Goal: Find specific page/section: Find specific page/section

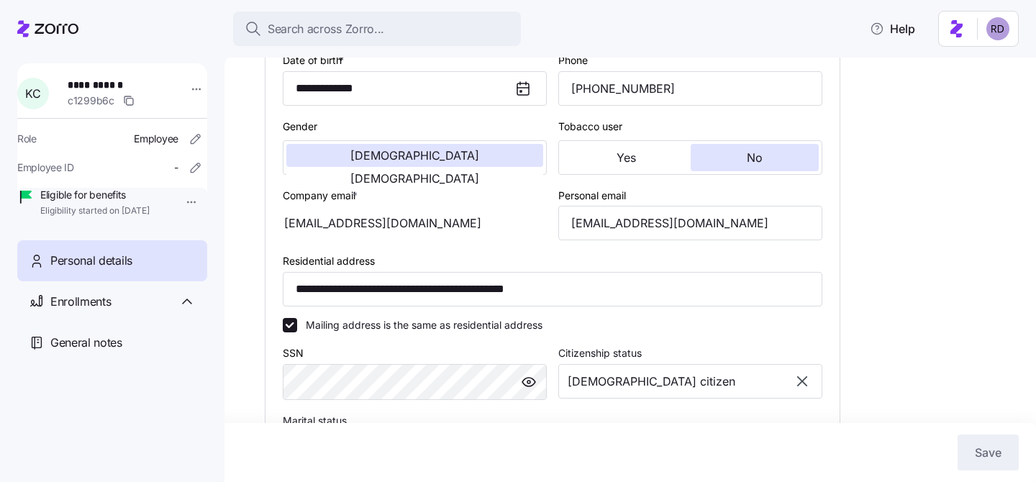
scroll to position [330, 0]
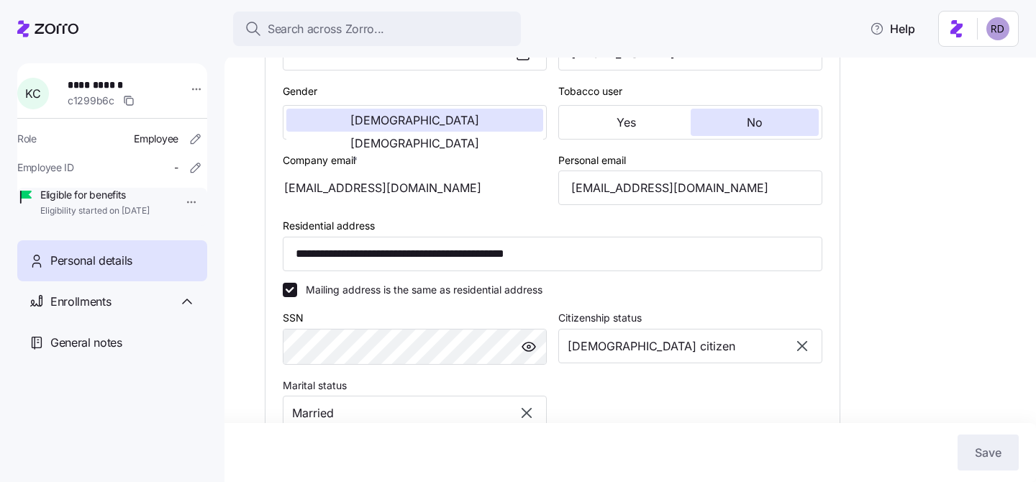
drag, startPoint x: 422, startPoint y: 200, endPoint x: 257, endPoint y: 198, distance: 164.8
click at [257, 198] on div "**********" at bounding box center [630, 268] width 812 height 427
click at [317, 205] on div "[EMAIL_ADDRESS][DOMAIN_NAME]" at bounding box center [415, 188] width 264 height 35
click at [82, 311] on span "Enrollments" at bounding box center [80, 302] width 60 height 18
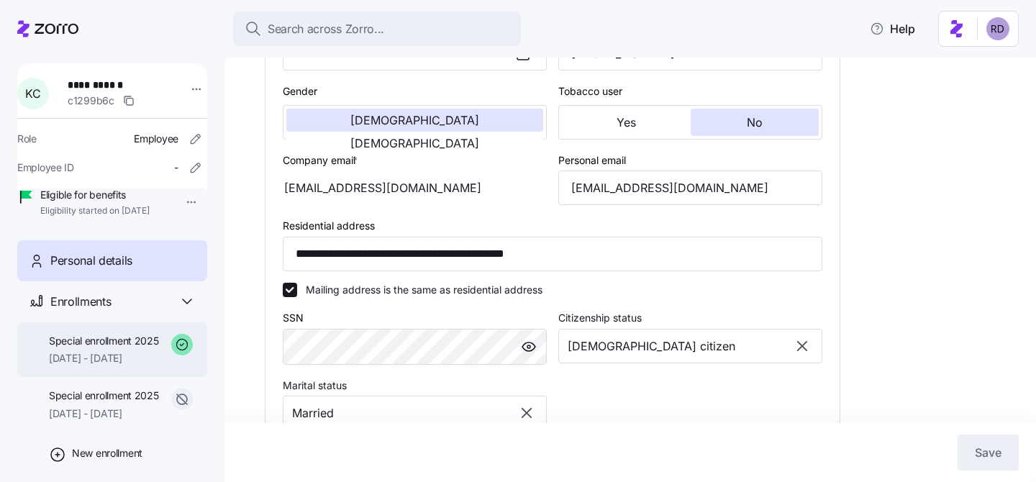
click at [108, 348] on span "Special enrollment 2025" at bounding box center [104, 341] width 110 height 14
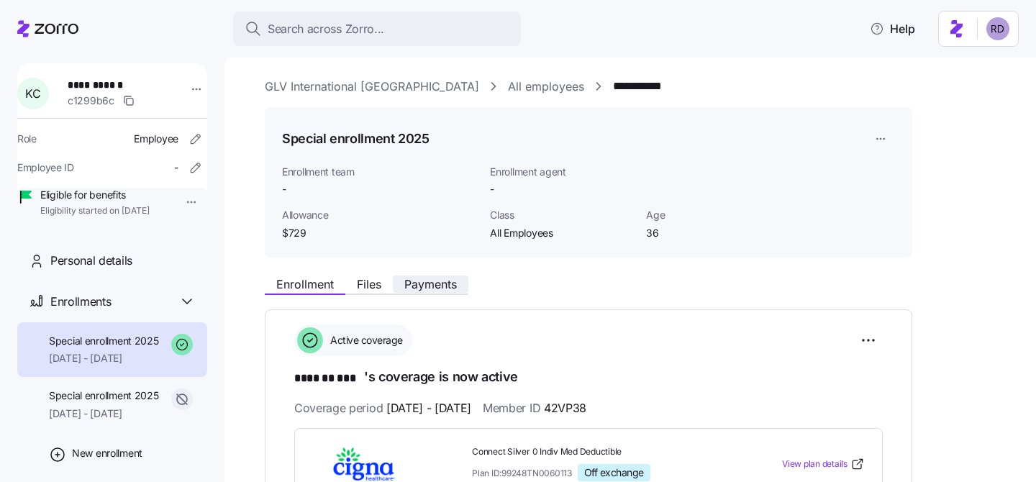
click at [442, 289] on span "Payments" at bounding box center [430, 284] width 53 height 12
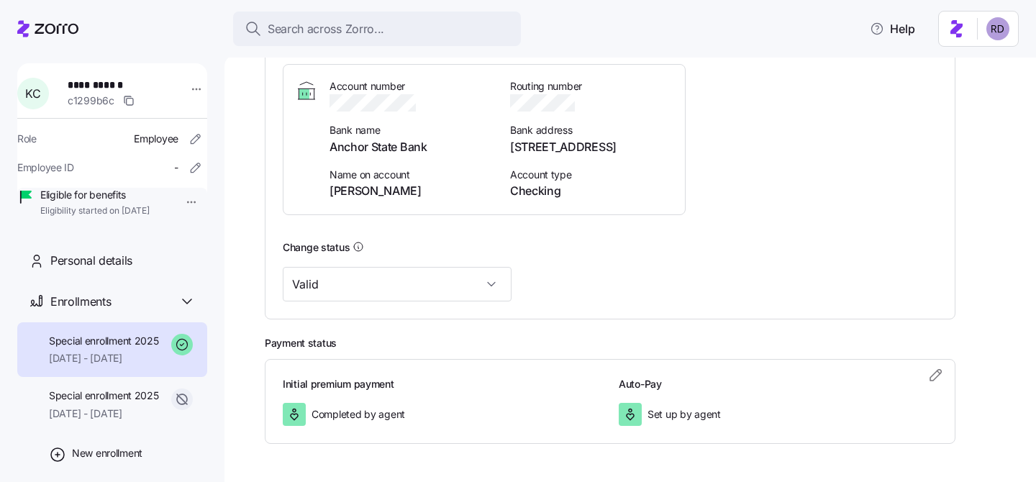
scroll to position [430, 0]
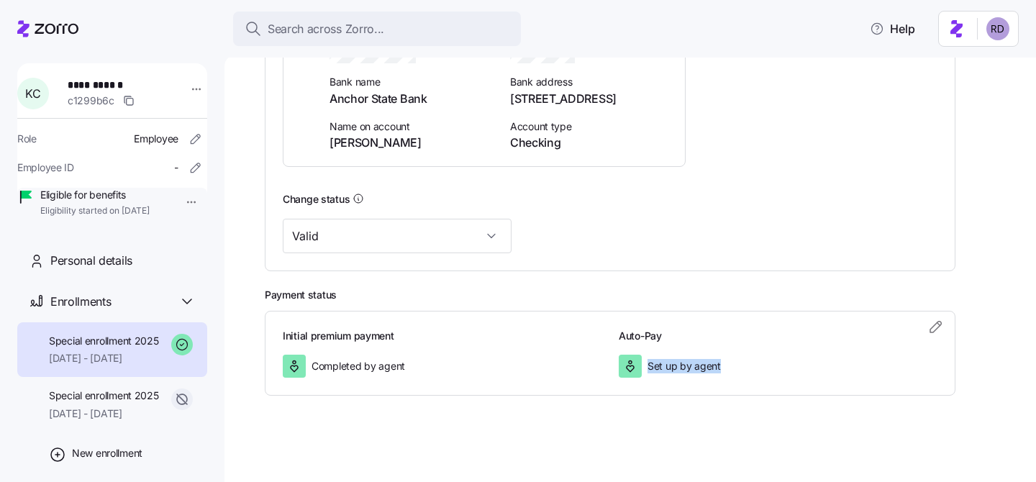
drag, startPoint x: 729, startPoint y: 373, endPoint x: 648, endPoint y: 365, distance: 81.0
click at [648, 365] on div "Set up by agent" at bounding box center [778, 366] width 319 height 23
click at [655, 363] on span "Set up by agent" at bounding box center [684, 366] width 73 height 14
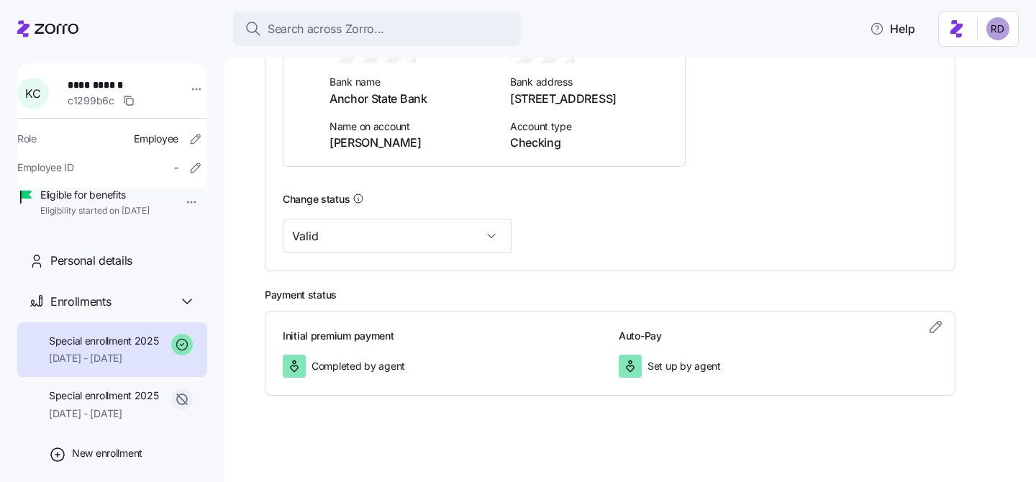
click at [642, 322] on div "Initial premium payment Completed by agent Auto-Pay Set up by agent" at bounding box center [610, 353] width 691 height 85
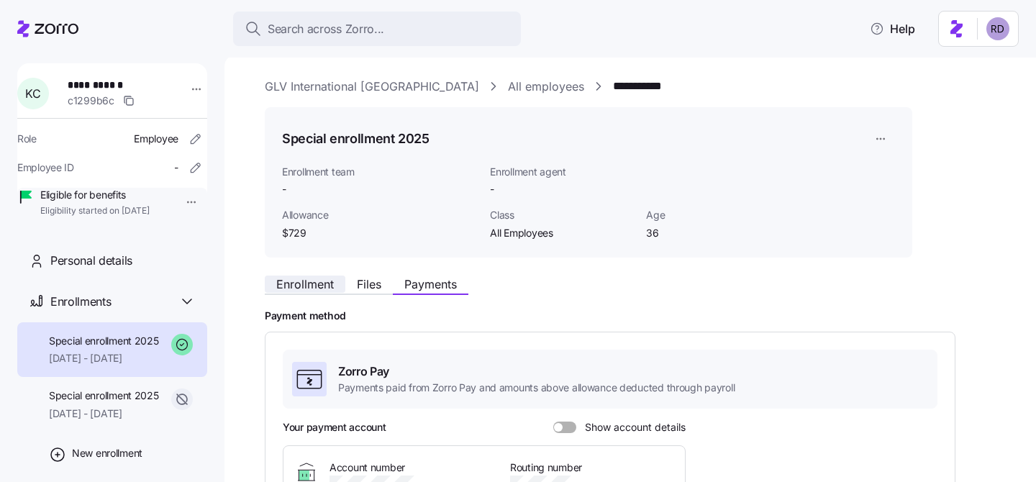
click at [319, 282] on span "Enrollment" at bounding box center [305, 284] width 58 height 12
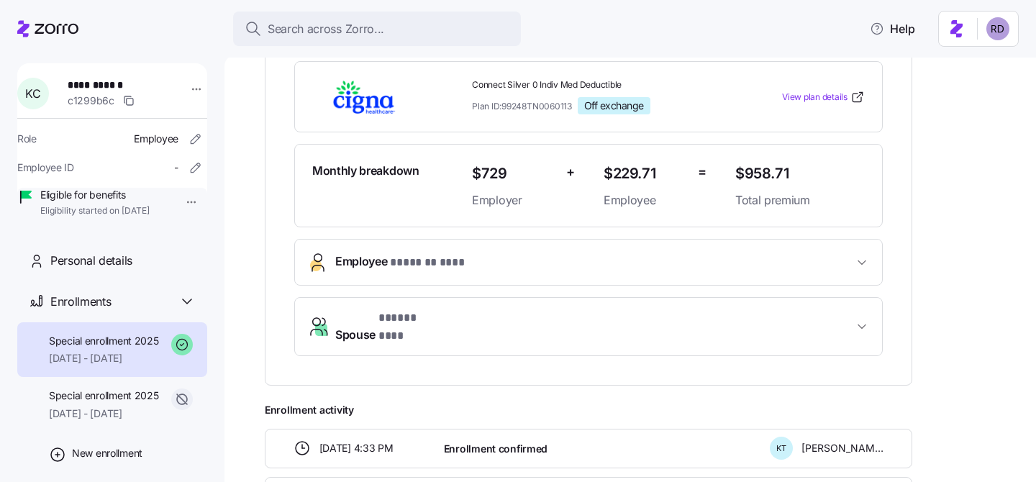
scroll to position [571, 0]
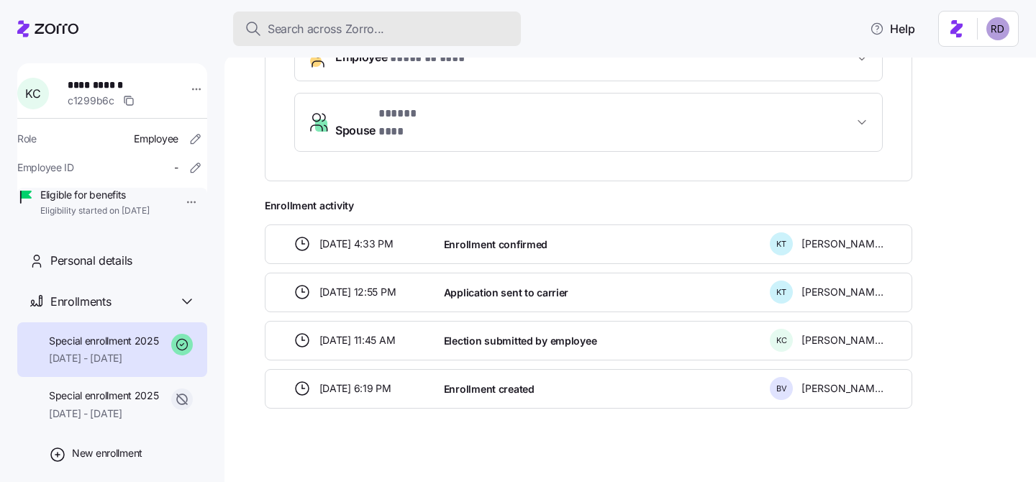
click at [363, 35] on span "Search across Zorro..." at bounding box center [326, 29] width 117 height 18
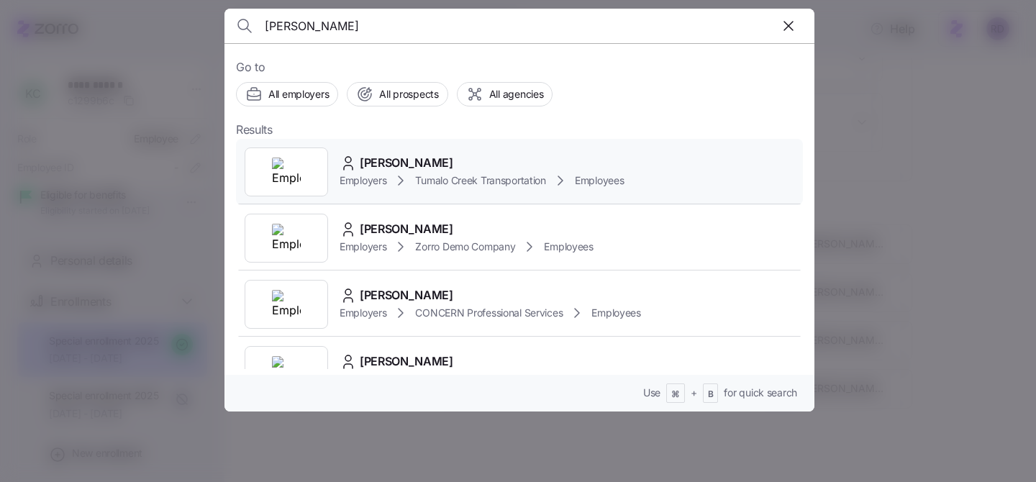
type input "[PERSON_NAME]"
click at [484, 166] on div "[PERSON_NAME]" at bounding box center [482, 163] width 284 height 18
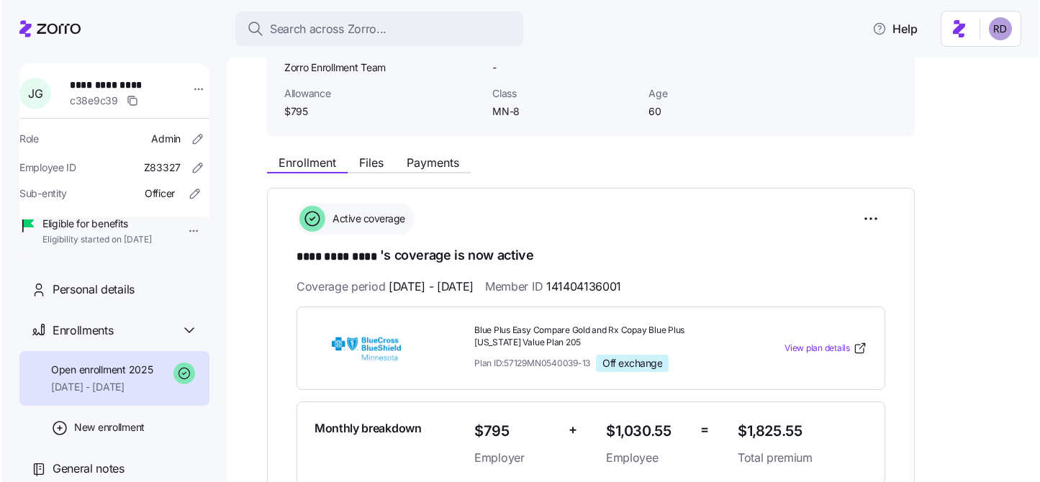
scroll to position [181, 0]
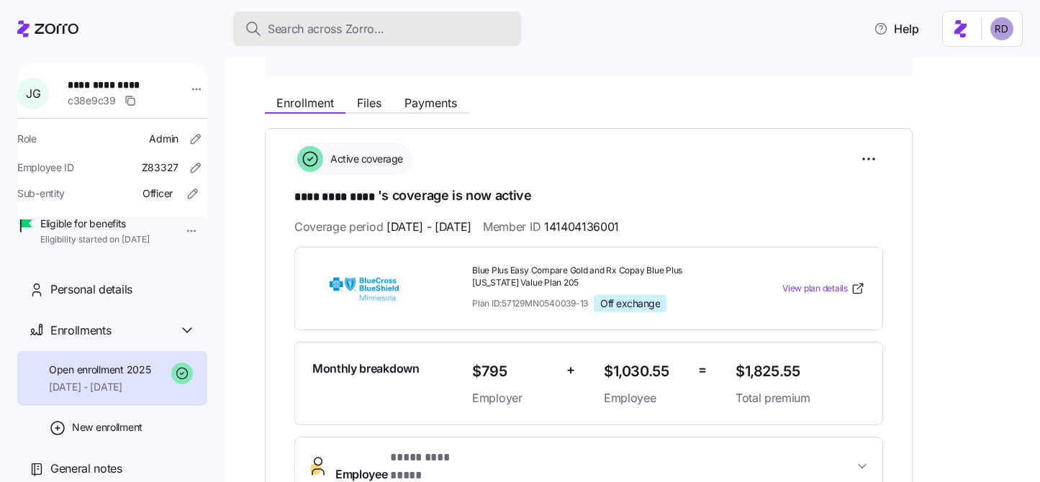
click at [345, 24] on span "Search across Zorro..." at bounding box center [326, 29] width 117 height 18
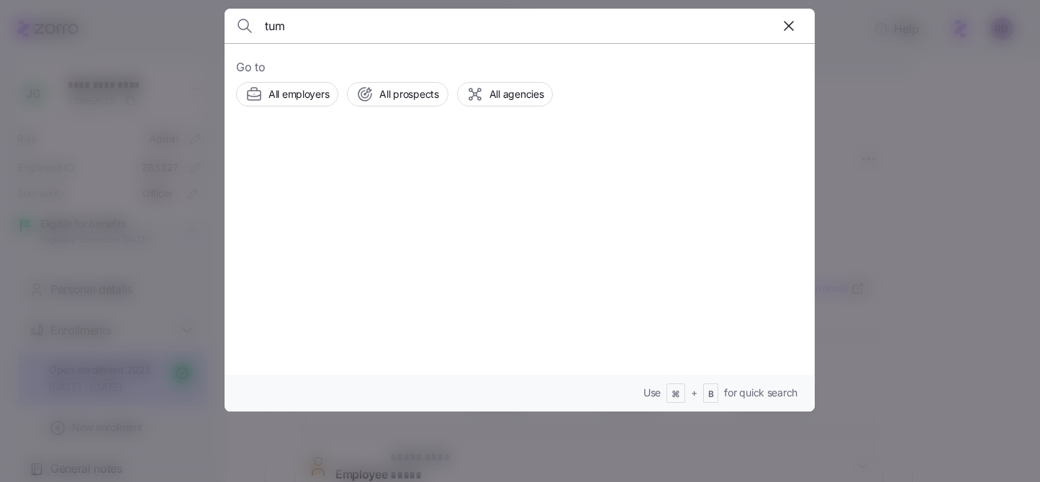
type input "[PERSON_NAME]"
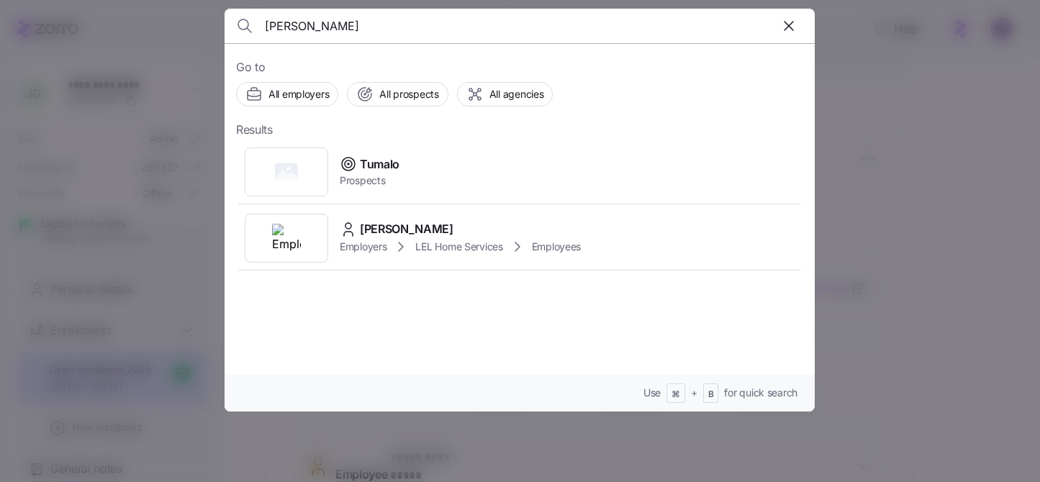
click at [339, 37] on input "[PERSON_NAME]" at bounding box center [449, 26] width 368 height 35
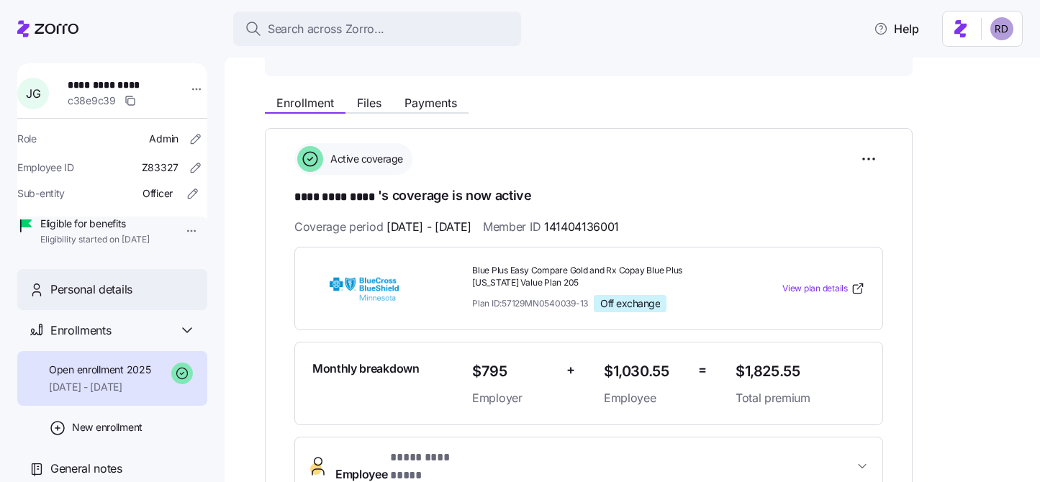
click at [108, 299] on span "Personal details" at bounding box center [91, 290] width 82 height 18
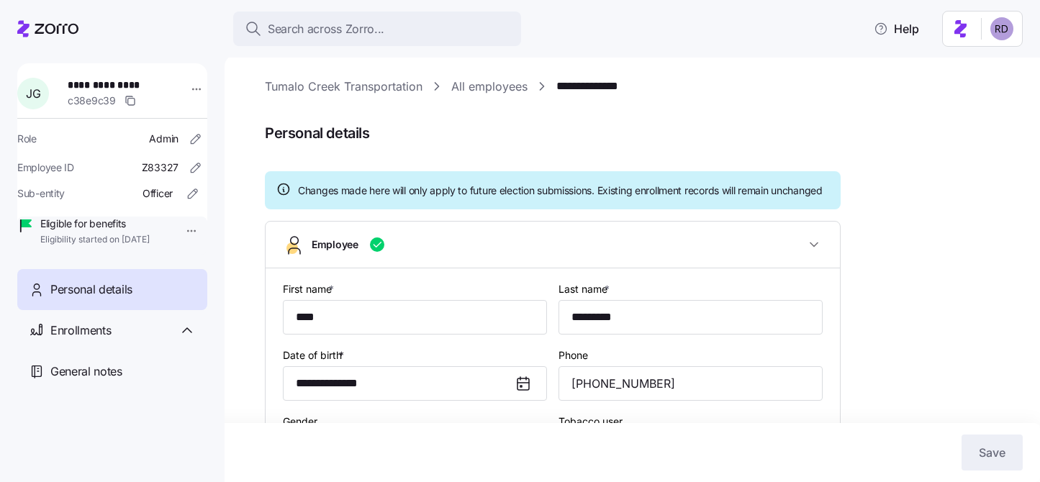
click at [491, 86] on link "All employees" at bounding box center [489, 87] width 76 height 18
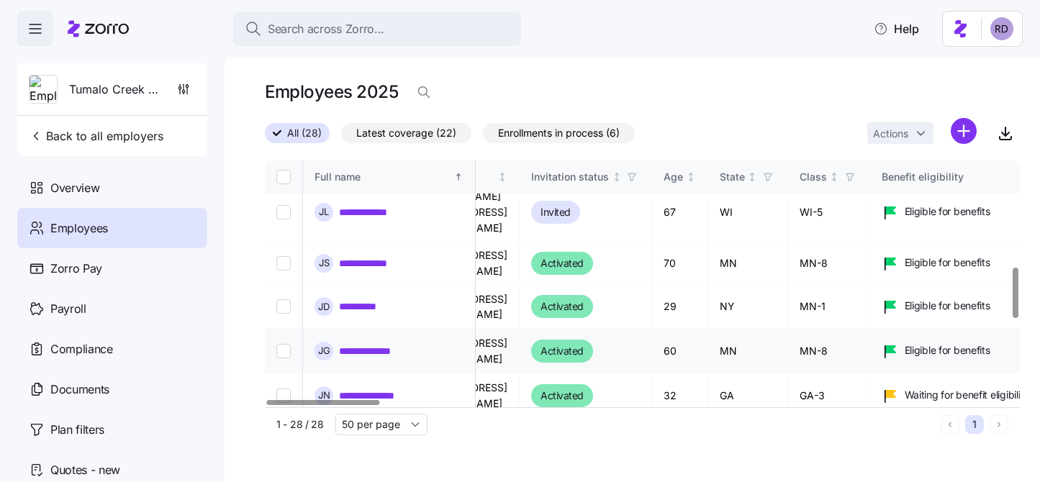
scroll to position [521, 0]
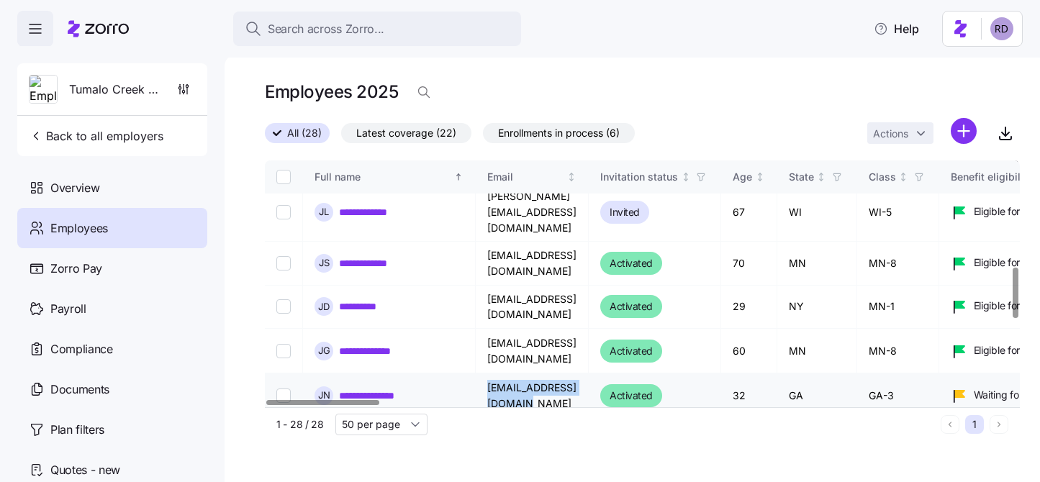
drag, startPoint x: 602, startPoint y: 289, endPoint x: 486, endPoint y: 294, distance: 115.9
click at [486, 373] on td "[EMAIL_ADDRESS][DOMAIN_NAME]" at bounding box center [532, 395] width 113 height 45
click at [503, 373] on td "[EMAIL_ADDRESS][DOMAIN_NAME]" at bounding box center [532, 395] width 113 height 45
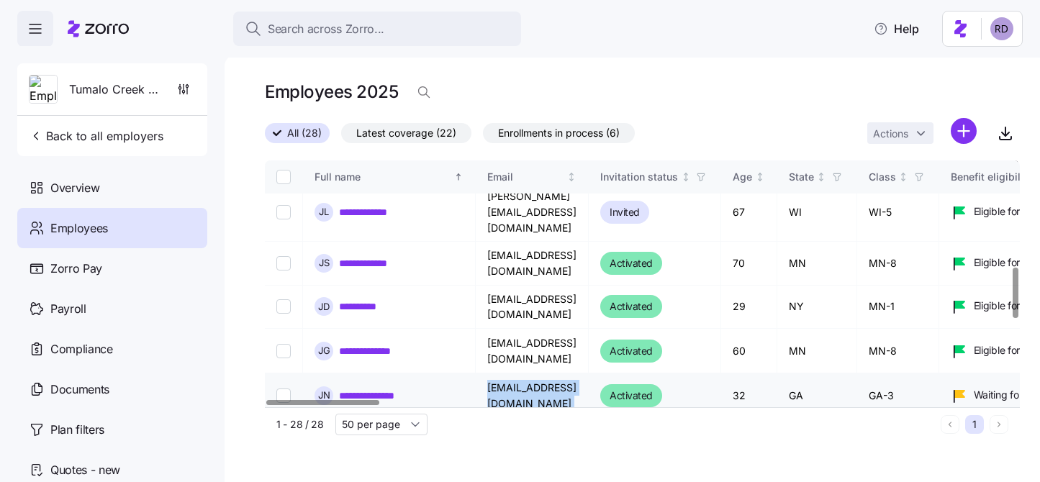
click at [560, 373] on td "[EMAIL_ADDRESS][DOMAIN_NAME]" at bounding box center [532, 395] width 113 height 45
click at [366, 389] on link "**********" at bounding box center [378, 396] width 78 height 14
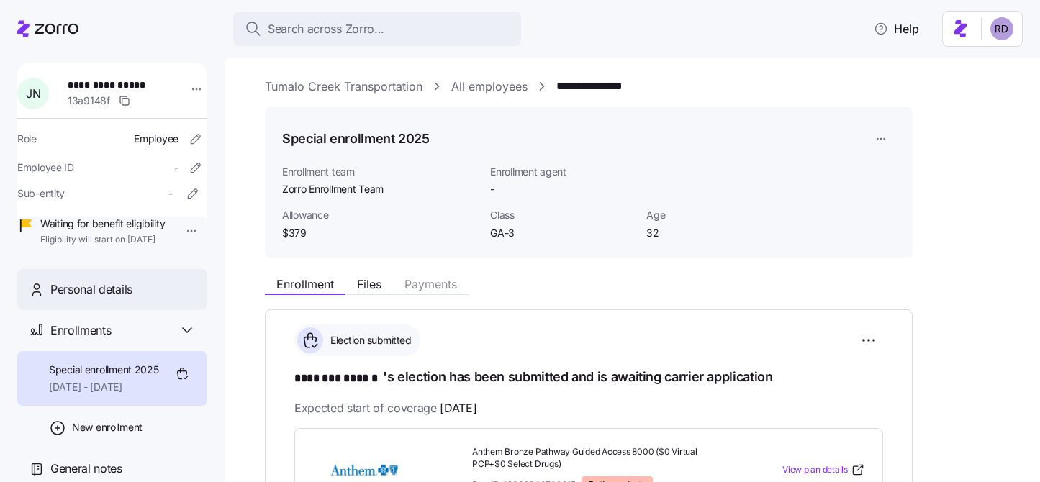
click at [137, 299] on div "Personal details" at bounding box center [122, 290] width 145 height 18
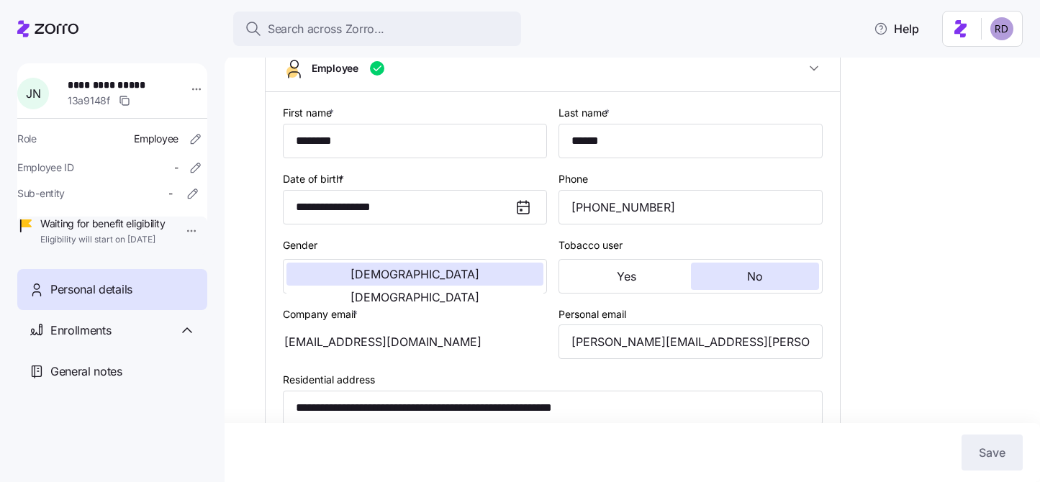
scroll to position [219, 0]
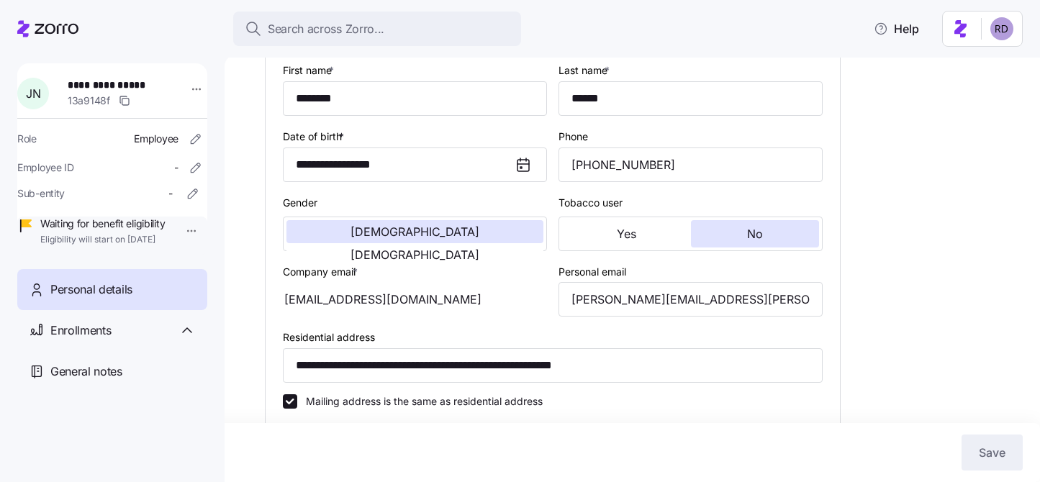
click at [396, 314] on div "[EMAIL_ADDRESS][DOMAIN_NAME]" at bounding box center [415, 299] width 264 height 35
click at [417, 311] on div "[EMAIL_ADDRESS][DOMAIN_NAME]" at bounding box center [415, 299] width 264 height 35
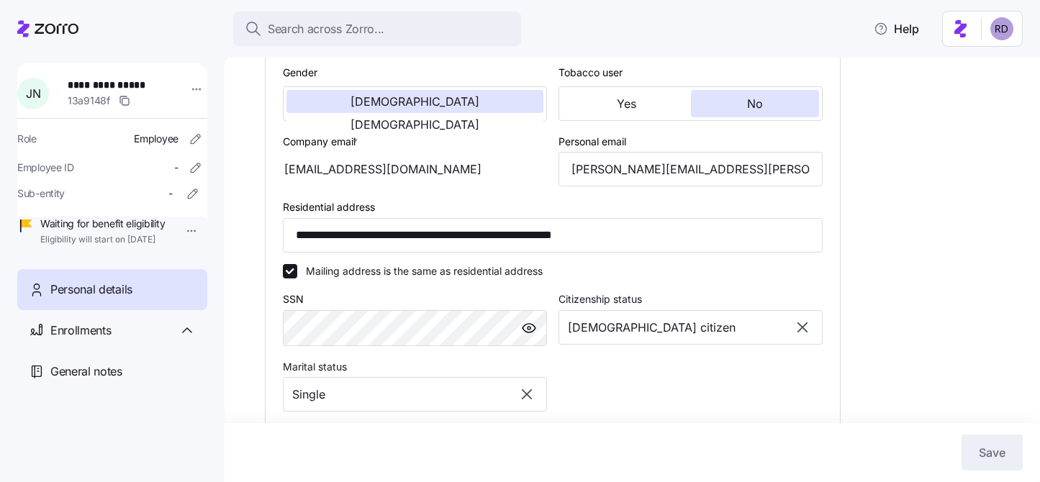
scroll to position [351, 0]
